Goal: Task Accomplishment & Management: Manage account settings

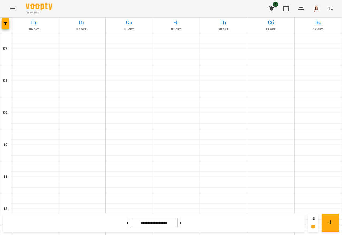
scroll to position [334, 0]
click at [181, 225] on button at bounding box center [180, 223] width 1 height 12
type input "**********"
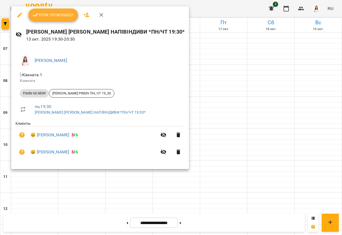
click at [65, 16] on span "Урок произошел" at bounding box center [53, 15] width 41 height 6
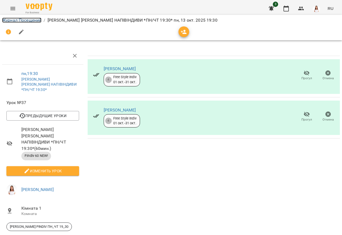
click at [26, 19] on link "Журнал Посещений" at bounding box center [21, 20] width 39 height 5
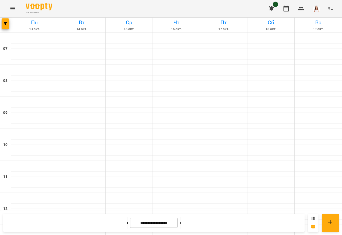
scroll to position [294, 0]
